Goal: Task Accomplishment & Management: Complete application form

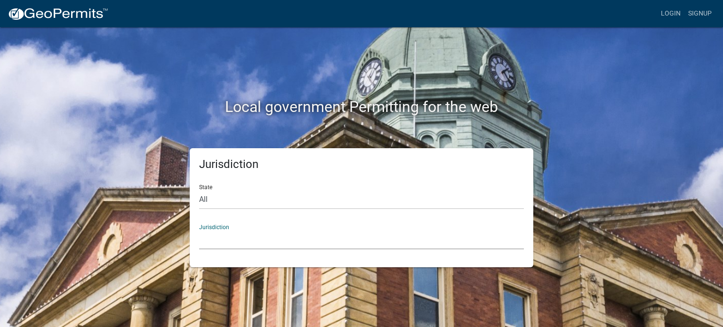
click at [275, 237] on select "Custer County, Colorado Carroll County, Georgia Cook County, Georgia Crawford C…" at bounding box center [361, 239] width 325 height 19
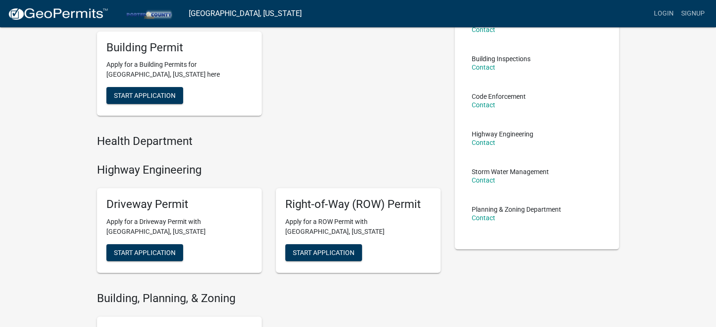
scroll to position [94, 0]
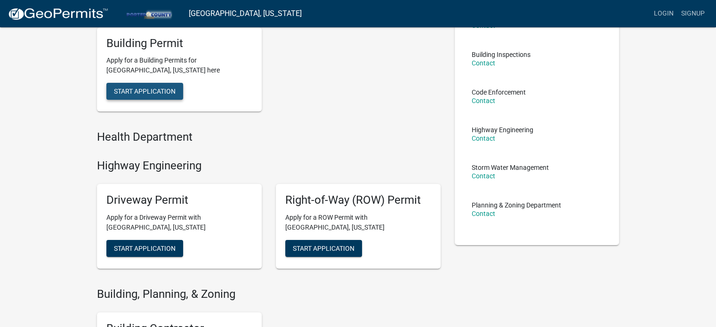
click at [152, 91] on span "Start Application" at bounding box center [145, 92] width 62 height 8
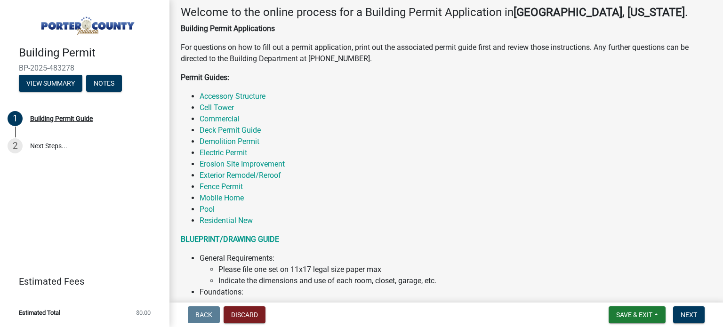
scroll to position [101, 0]
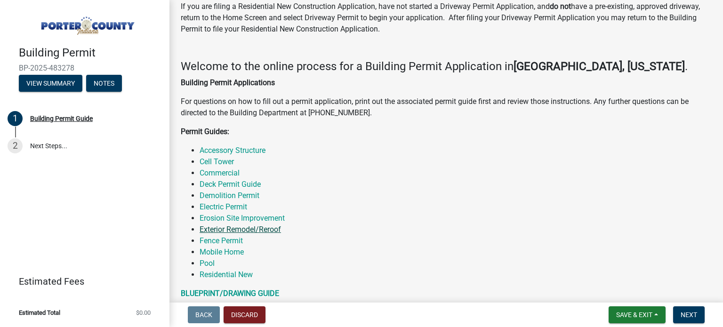
click at [265, 231] on link "Exterior Remodel/Reroof" at bounding box center [240, 229] width 81 height 9
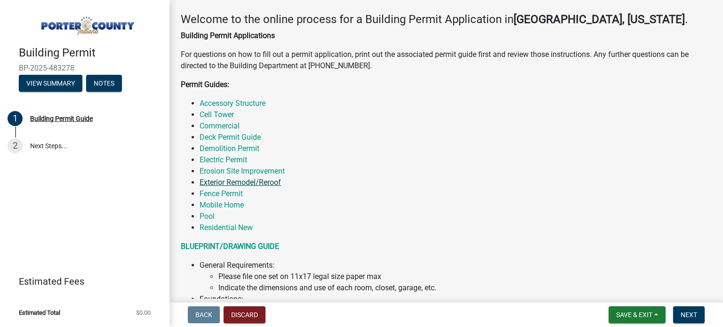
click at [250, 179] on link "Exterior Remodel/Reroof" at bounding box center [240, 182] width 81 height 9
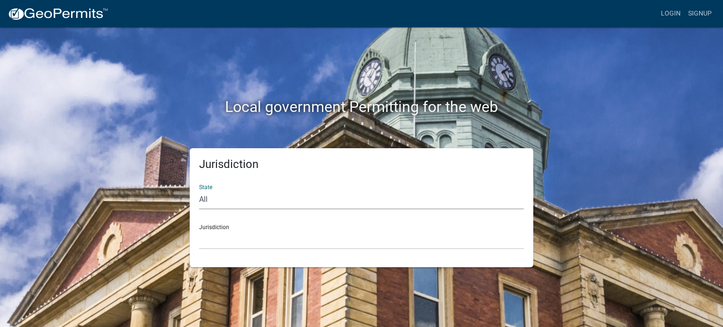
click at [295, 200] on select "All [US_STATE] [US_STATE] [US_STATE] [US_STATE] [US_STATE] [US_STATE] [US_STATE…" at bounding box center [361, 199] width 325 height 19
select select "[US_STATE]"
click at [199, 190] on select "All [US_STATE] [US_STATE] [US_STATE] [US_STATE] [US_STATE] [US_STATE] [US_STATE…" at bounding box center [361, 199] width 325 height 19
click at [283, 239] on select "City of [GEOGRAPHIC_DATA], [US_STATE] City of [GEOGRAPHIC_DATA], [US_STATE] Cit…" at bounding box center [361, 239] width 325 height 19
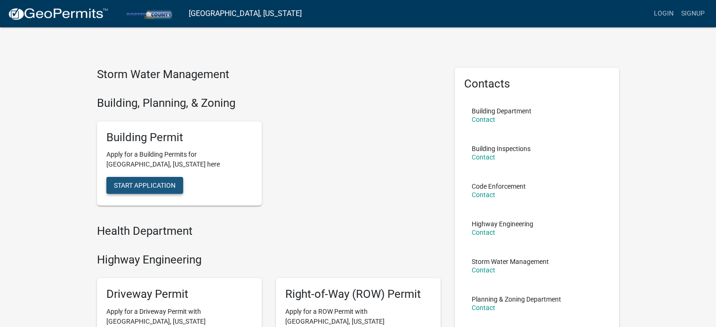
click at [157, 185] on span "Start Application" at bounding box center [145, 186] width 62 height 8
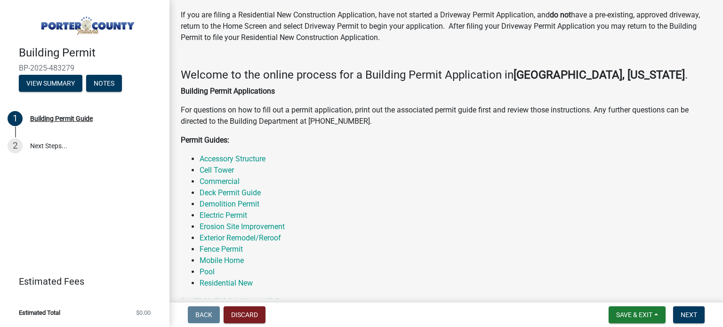
scroll to position [94, 0]
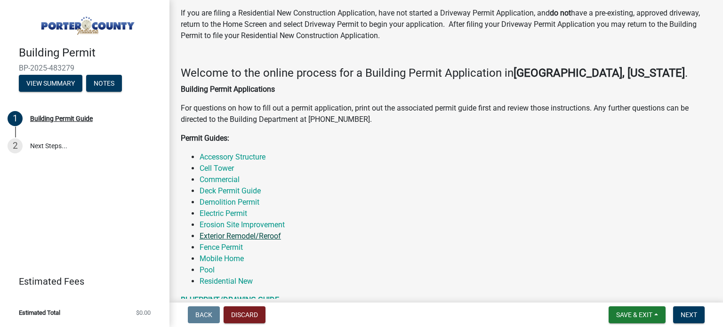
click at [237, 234] on link "Exterior Remodel/Reroof" at bounding box center [240, 236] width 81 height 9
